Goal: Communication & Community: Answer question/provide support

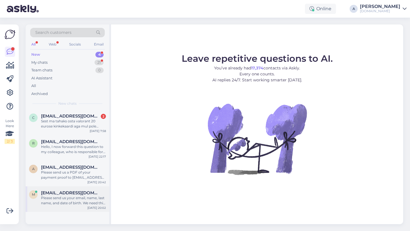
click at [88, 192] on div "modzjak@gmail.com" at bounding box center [73, 193] width 65 height 5
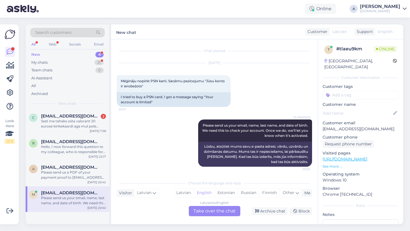
scroll to position [1, 0]
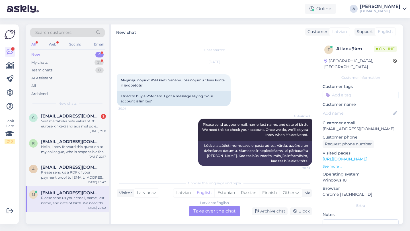
click at [214, 213] on div "Latvian to English Take over the chat" at bounding box center [215, 211] width 52 height 10
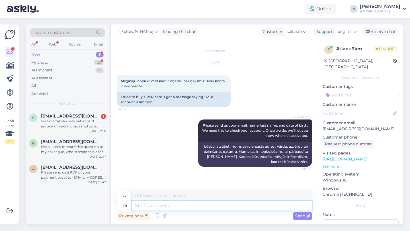
click at [188, 204] on textarea at bounding box center [222, 206] width 181 height 10
type textarea "Hey the"
type textarea "Hei"
type textarea "Hey there!"
type textarea "Sveiki!"
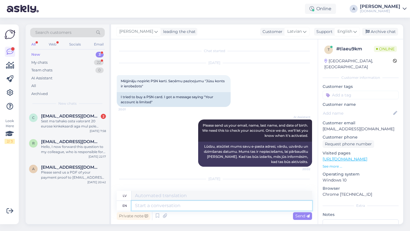
scroll to position [33, 0]
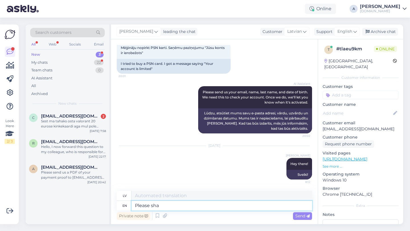
type textarea "Please shar"
type textarea "Lūdzu"
type textarea "Please share"
type textarea "Lūdzu, padalieties"
type textarea "Please share the i"
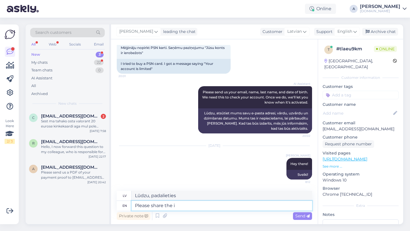
type textarea "Lūdzu, kopīgojiet"
type textarea "Please share the information ov"
type textarea "Lūdzu, padalieties ar informāciju"
type textarea "Please share the information over the chat"
type textarea "Lūdzu, kopīgojiet informāciju vietnē"
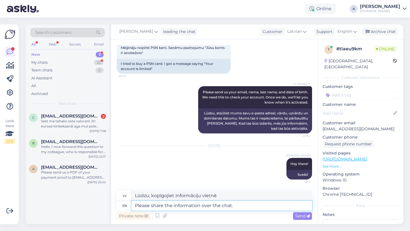
type textarea "Please share the information over the chat."
type textarea "Lūdzu, padalieties ar informāciju tērzēšanā."
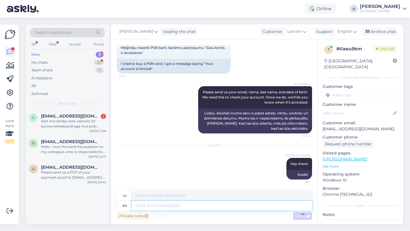
scroll to position [68, 0]
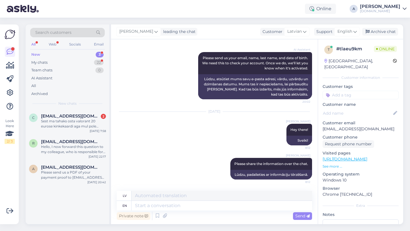
click at [342, 91] on input at bounding box center [361, 95] width 76 height 9
type input "blo"
click at [355, 109] on span "Blocked_account" at bounding box center [361, 110] width 30 height 3
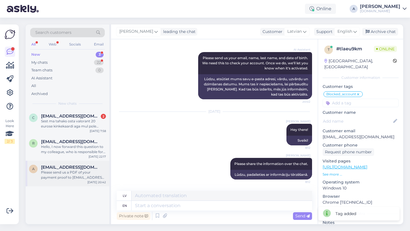
click at [87, 174] on div "Please send us a PDF of your payment proof to info@punktid.com. Include your or…" at bounding box center [73, 175] width 65 height 10
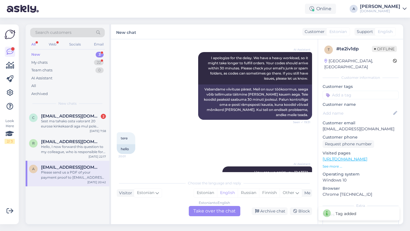
scroll to position [184, 0]
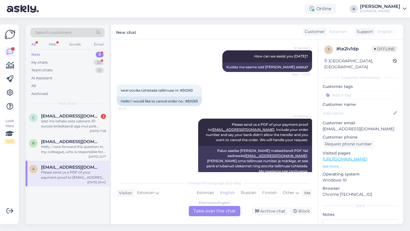
click at [217, 211] on div "Estonian to English Take over the chat" at bounding box center [215, 211] width 52 height 10
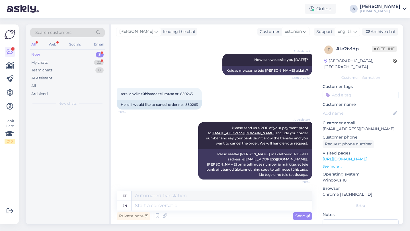
scroll to position [170, 0]
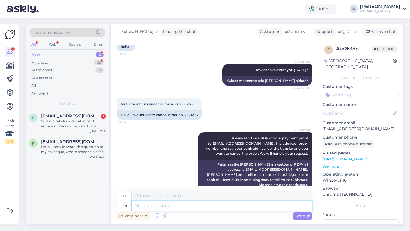
click at [185, 205] on textarea at bounding box center [222, 206] width 181 height 10
type textarea "Hey t"
type textarea "Hei"
type textarea "Hey there!"
type textarea "Tere!"
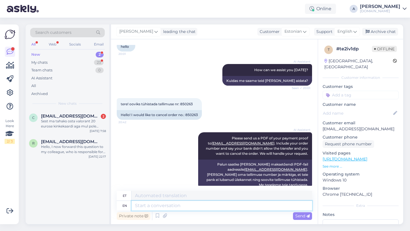
scroll to position [216, 0]
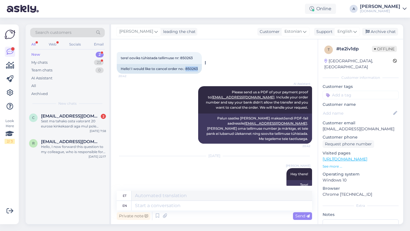
drag, startPoint x: 199, startPoint y: 63, endPoint x: 186, endPoint y: 63, distance: 12.8
click at [186, 64] on div "Hello! I would like to cancel order no.: 850263" at bounding box center [159, 69] width 85 height 10
copy div "850263"
click at [171, 206] on textarea at bounding box center [222, 206] width 181 height 10
type textarea "What's"
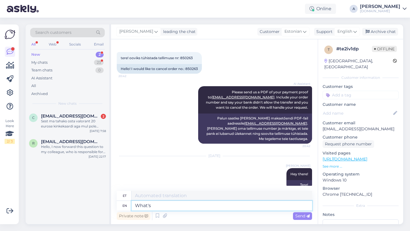
type textarea "Mis on"
type textarea "What's the reaso"
type textarea "Mis on tegelikkus"
type textarea "What's the reason"
type textarea "Mis on põhjus?"
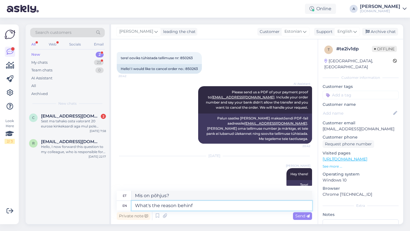
type textarea "What's the reason behinf"
type textarea "Mis on selle põhjus"
type textarea "What's the reason behi"
type textarea "Mis on peidus põhjus"
type textarea "What's the reason"
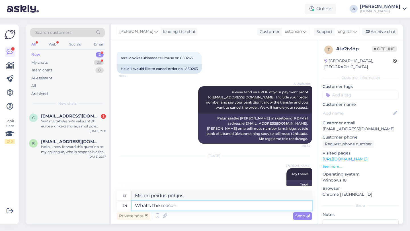
type textarea "Mis on põhjus?"
type textarea "What's the reason for t"
type textarea "Mis on selle põhjus"
type textarea "What's the reason for the cancelation"
type textarea "Mis on tühistamise põhjus?"
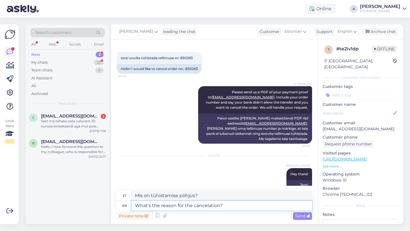
type textarea "What's the reason for the cancelation?"
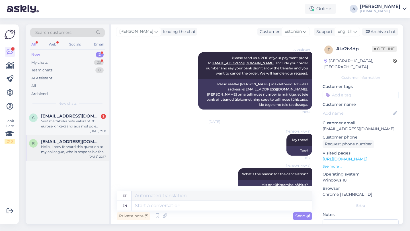
click at [62, 147] on div "Hello, I now forward this question to my colleague, who is responsible for this…" at bounding box center [73, 150] width 65 height 10
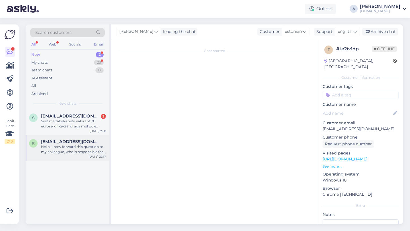
scroll to position [1, 0]
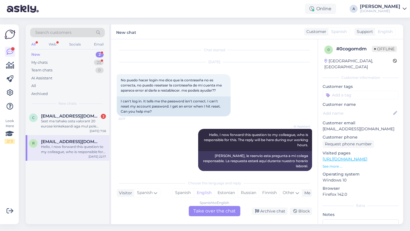
click at [212, 213] on div "Spanish to English Take over the chat" at bounding box center [215, 211] width 52 height 10
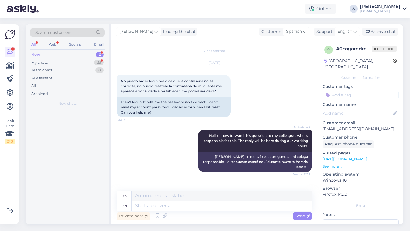
scroll to position [0, 0]
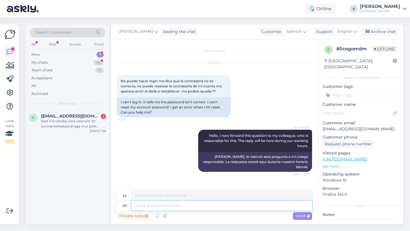
click at [184, 208] on textarea at bounding box center [222, 206] width 181 height 10
type textarea "Hey th"
type textarea "Ey"
type textarea "Hey there!"
type textarea "¡Hola!"
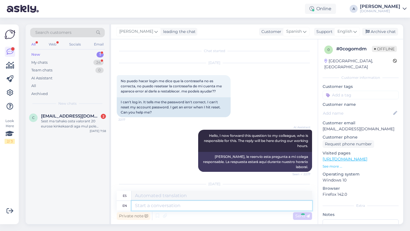
scroll to position [33, 0]
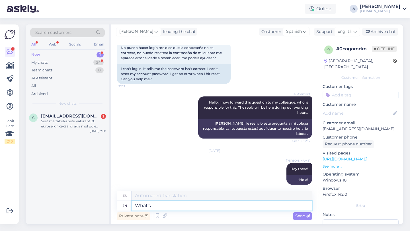
type textarea "What's"
type textarea "Qué"
type textarea "What's the"
type textarea "¿Qué es?"
type textarea "What's the error"
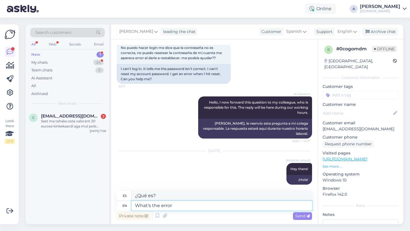
type textarea "¿Cuál es el error?"
type textarea "What's the error message?"
type textarea "¿Cuál es el mensaje de error?"
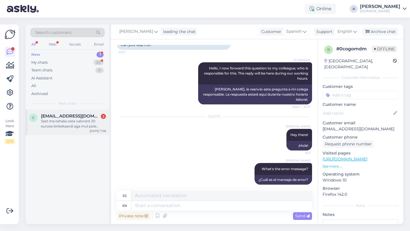
click at [67, 134] on div "c cansformers@gmail.com 2 Sest ma tahaks osta valorant 20 eurose kinkekaardi ag…" at bounding box center [68, 123] width 84 height 26
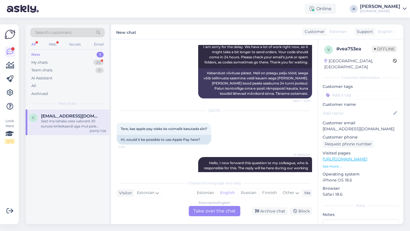
scroll to position [196, 0]
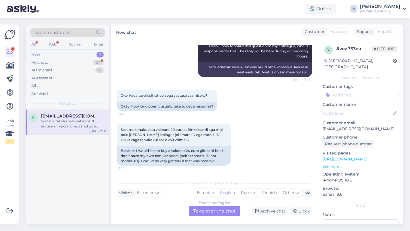
click at [210, 214] on div "Estonian to English Take over the chat" at bounding box center [215, 211] width 52 height 10
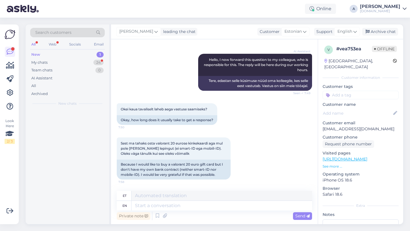
scroll to position [182, 0]
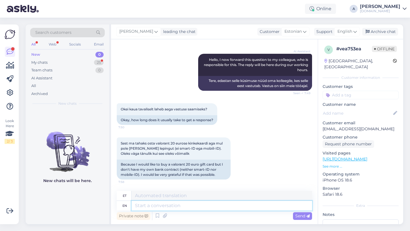
click at [181, 208] on textarea at bounding box center [222, 206] width 181 height 10
type textarea "Hey t"
type textarea "Hei"
type textarea "Hey there!"
type textarea "Tere!"
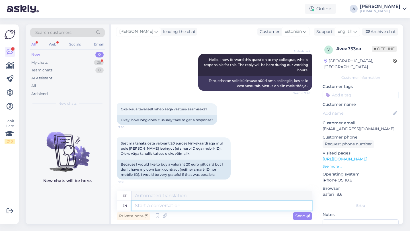
scroll to position [216, 0]
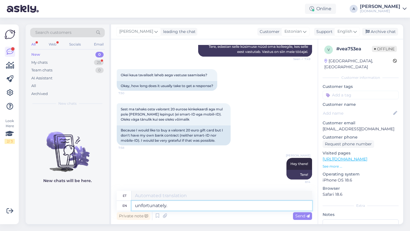
type textarea "unfortunately."
type textarea "kahjuks."
type textarea "unfortunately,"
type textarea "kahjuks"
type textarea "unfortunately, at th"
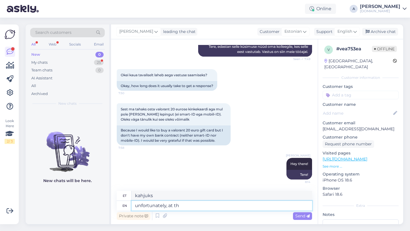
type textarea "kahjuks, kell"
type textarea "unfortunately, at the moment"
type textarea "kahjuks, hetkel"
type textarea "unfortunately, at the moment we d"
type textarea "kahjuks, hetkel me"
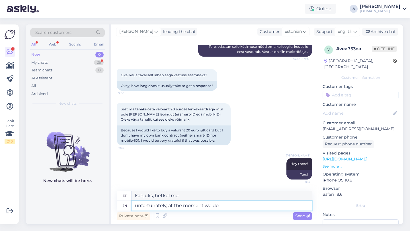
type textarea "unfortunately, at the moment we do"
type textarea "kahjuks, hetkel me teeme seda"
type textarea "unfortunately, at the moment we do not h"
type textarea "kahjuks hetkel me seda ei tee"
type textarea "unfortunately, at the moment we do not have"
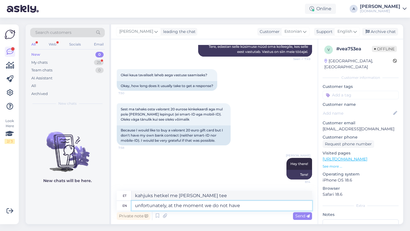
type textarea "kahjuks, hetkel meil seda pole"
type textarea "unfortunately, at the moment we do not have apple"
type textarea "kahjuks meil hetkel õuna pole"
type textarea "unfortunately, at the moment we do not have A"
type textarea "kahjuks, hetkel meil seda pole"
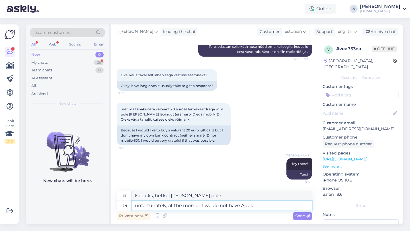
type textarea "unfortunately, at the moment we do not have Apple"
type textarea "Kahjuks pole meil hetkel Apple'it"
type textarea "unfortunately, at the moment we do not have Apple Pay"
type textarea "Kahjuks meil hetkel Apple Pay'd pole"
type textarea "unfortunately, at the moment we do not have Apple Pay available."
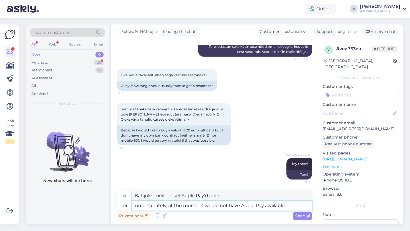
type textarea "Kahjuks pole meil hetkel Apple Pay saadaval."
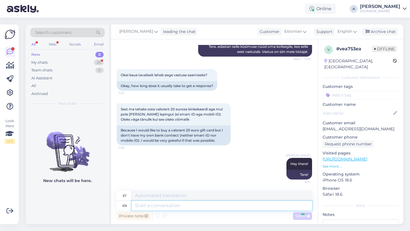
scroll to position [256, 0]
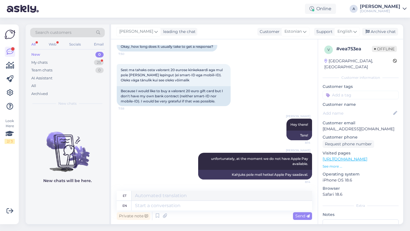
click at [348, 91] on input at bounding box center [361, 95] width 76 height 9
type input "other"
click at [362, 106] on div "Other other" at bounding box center [361, 110] width 76 height 16
click at [353, 109] on span "Other" at bounding box center [353, 110] width 10 height 3
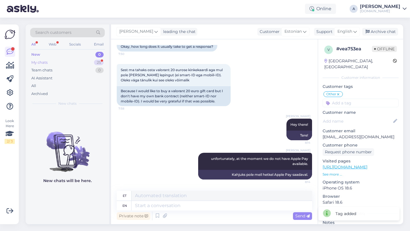
click at [92, 61] on div "My chats 25" at bounding box center [67, 63] width 75 height 8
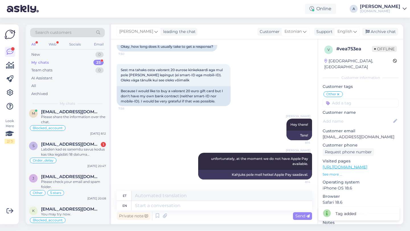
scroll to position [84, 0]
click at [71, 147] on div "Labdien kad es saņemšu savus kodus kas tika iegādāti 18 datuma pasūtījuma numur…" at bounding box center [73, 151] width 65 height 10
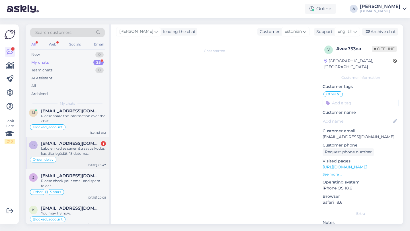
scroll to position [1034, 0]
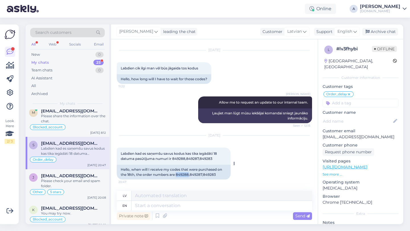
drag, startPoint x: 190, startPoint y: 175, endPoint x: 177, endPoint y: 174, distance: 12.6
click at [177, 174] on div "Hello, when will I receive my codes that were purchased on the 18th, the order …" at bounding box center [174, 172] width 114 height 15
copy div "849288"
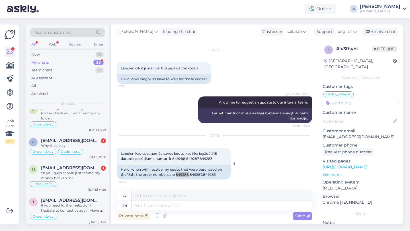
scroll to position [353, 0]
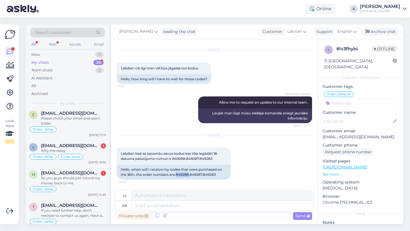
click at [175, 227] on div "Search customers All Web Socials Email New 0 My chats 25 Team chats 0 AI Assist…" at bounding box center [216, 125] width 388 height 214
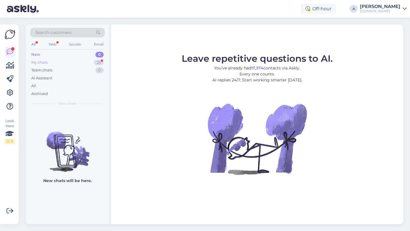
click at [95, 62] on div "25" at bounding box center [99, 63] width 10 height 6
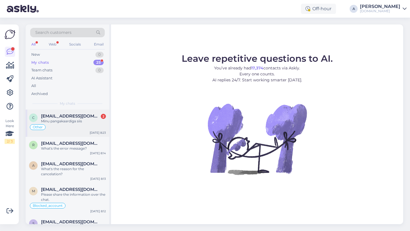
click at [88, 115] on span "[EMAIL_ADDRESS][DOMAIN_NAME]" at bounding box center [70, 116] width 59 height 5
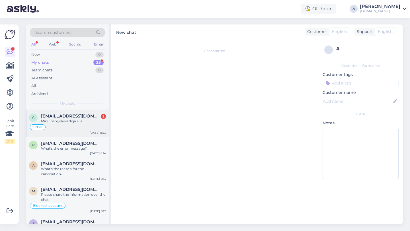
scroll to position [324, 0]
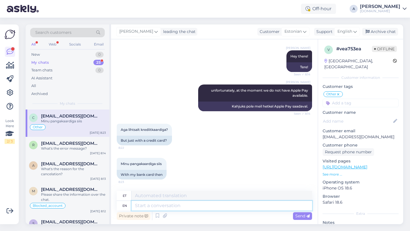
click at [147, 207] on textarea at bounding box center [222, 206] width 181 height 10
type textarea "That's co"
type textarea "See on"
type textarea "That's correct."
type textarea "See on õige."
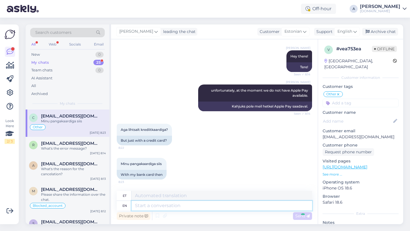
scroll to position [358, 0]
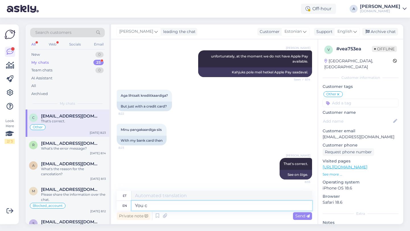
type textarea "You ca"
type textarea "Sina"
type textarea "You can"
type textarea "Sa saad"
type textarea "You"
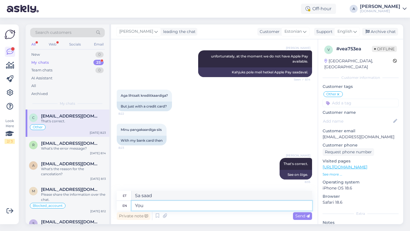
type textarea "Sina"
type textarea "You also e"
type textarea "Sina ka"
type textarea "You also explor"
type textarea "Sa uurid ka"
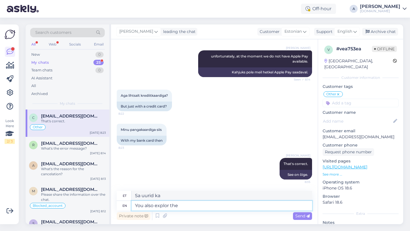
type textarea "You also explor the p"
type textarea "Samuti uurite"
type textarea "You also explor the payment"
type textarea "Samuti uurite maksevõimalusi"
type textarea "You also explor the payment options by"
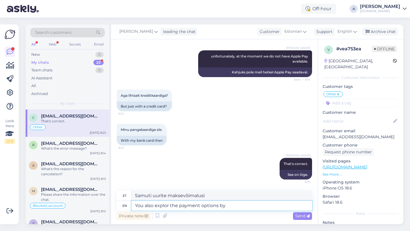
type textarea "Samuti uurite maksevõimalusi,"
type textarea "You also explor the payment options by county"
type textarea "Samuti uurite maksevõimalusi maakonna kaupa"
type textarea "You also explor the payment options by country"
type textarea "Samuti uurite maksevõimalusi riikide kaupa"
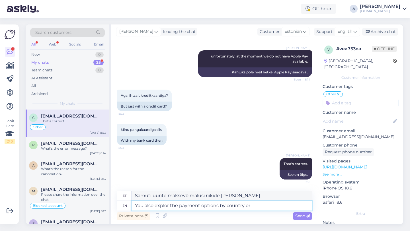
type textarea "You also explor the payment options by country or"
type textarea "Samuti uurite maksevõimalusi riikide või"
type textarea "You also explor the payment options by country or gobal"
type textarea "Samuti saate uurida maksevõimalusi riikide kaupa või minna"
type textarea "You also explor the payment options by country or gobal."
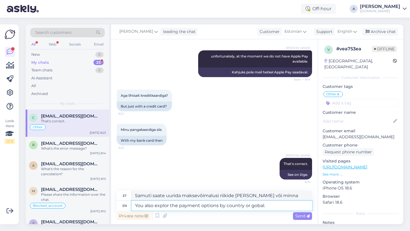
type textarea "Samuti uurite maksevõimalusi riigi või globaalselt."
click at [169, 206] on textarea "You also explor the payment options by country or gobal." at bounding box center [222, 206] width 181 height 10
click at [274, 207] on textarea "You also explore the payment options by country or gobal." at bounding box center [222, 206] width 181 height 10
click at [257, 206] on textarea "You also explore the payment options by country or gobal." at bounding box center [222, 206] width 181 height 10
type textarea "You also explore the payment options by country or global."
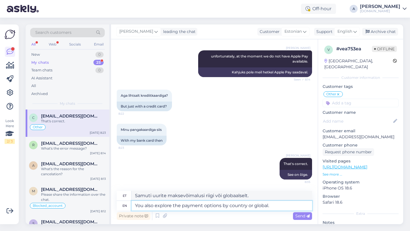
type textarea "Samuti uurite maksevõimalusi riikide või globaalsete maksete kaupa."
type textarea "You also explore the payment options by country or global."
click at [300, 216] on span "Send" at bounding box center [303, 216] width 15 height 5
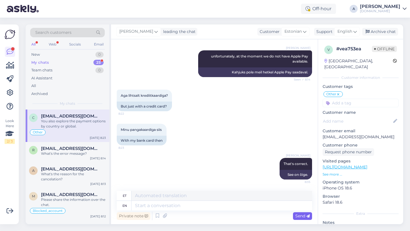
scroll to position [398, 0]
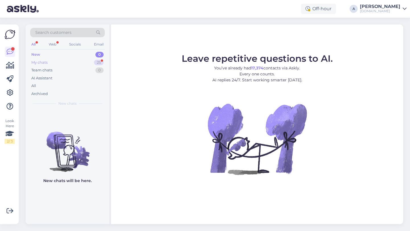
click at [96, 63] on div "25" at bounding box center [99, 63] width 10 height 6
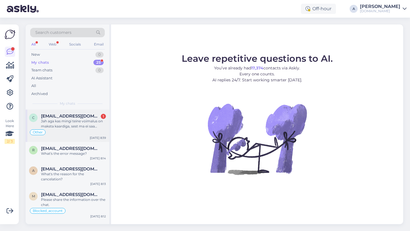
click at [82, 128] on div "Jah aga kas mingi teine voimalus on maksta kaardiga, sest ma ei saa logida siss…" at bounding box center [73, 124] width 65 height 10
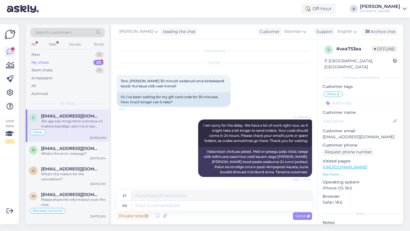
scroll to position [442, 0]
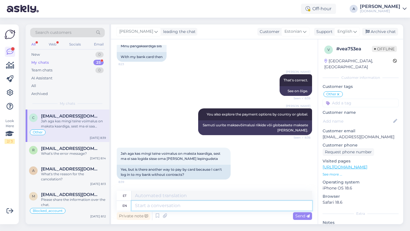
click at [164, 205] on textarea at bounding box center [222, 206] width 181 height 10
type textarea "N"
type textarea "you"
type textarea "sina"
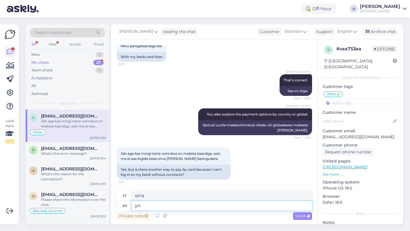
type textarea "y"
type textarea "You"
type textarea "Sina"
type textarea "You can"
type textarea "Sa saad"
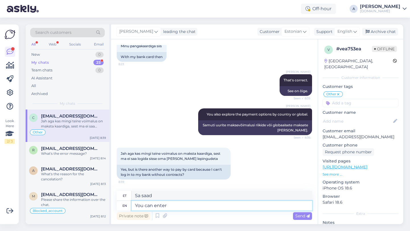
type textarea "You can enter"
type textarea "Saate sisestada"
type textarea "You can enter your c"
type textarea "Saate sisestada oma"
type textarea "You can enter your card d"
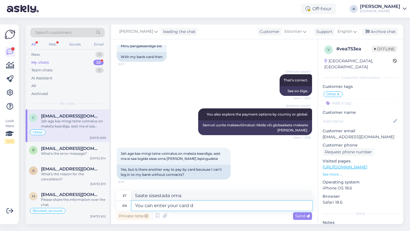
type textarea "Saate oma kaardi sisestada"
type textarea "You can enter your card details."
type textarea "Saate sisestada oma kaardi andmed."
type textarea "You can enter your card details"
type textarea "Saate sisestada oma kaardi andmed"
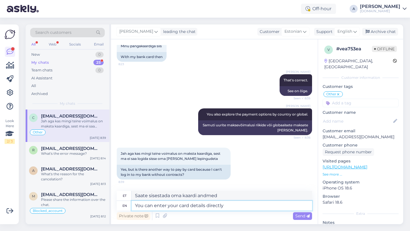
type textarea "You can enter your card details directly"
type textarea "Saate oma kaardi andmed otse sisestada"
type textarea "You can enter your card details directly."
type textarea "Saate oma kaardi andmed otse sisestada."
type textarea "You can enter your card details directly."
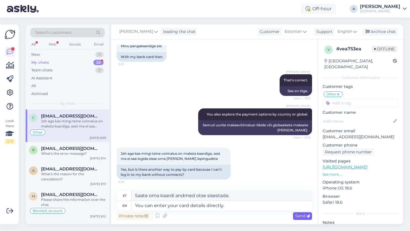
click at [304, 219] on div "Send" at bounding box center [302, 217] width 19 height 8
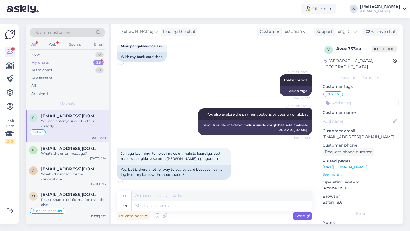
scroll to position [476, 0]
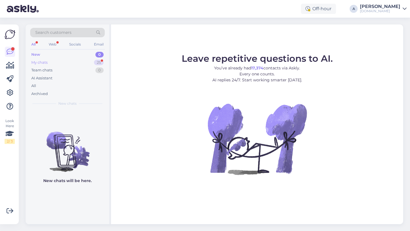
click at [97, 62] on div "25" at bounding box center [99, 63] width 10 height 6
